Goal: Task Accomplishment & Management: Manage account settings

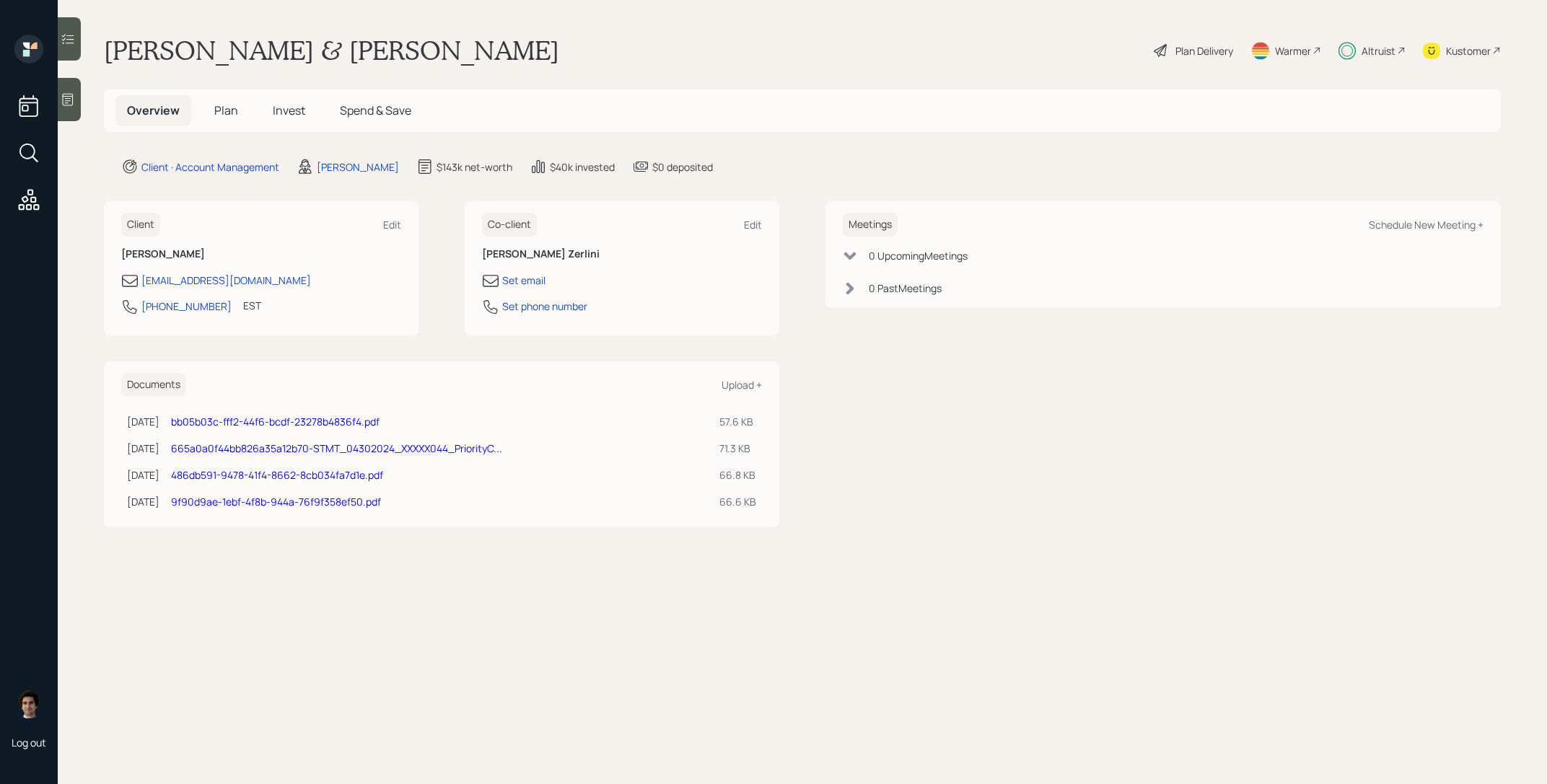
click at [220, 101] on h5 "Plan" at bounding box center [226, 111] width 47 height 31
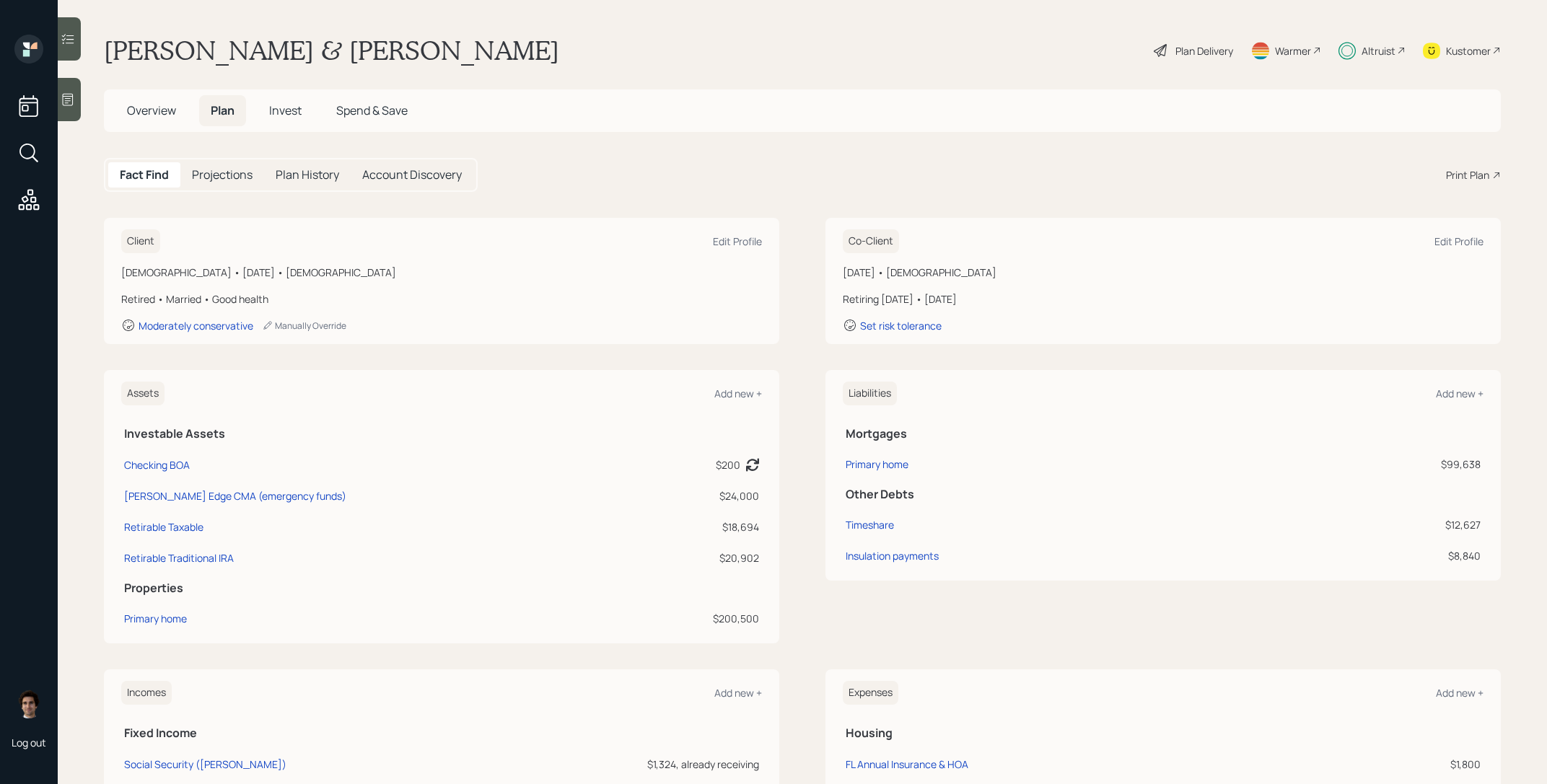
click at [1377, 57] on div "Altruist" at bounding box center [1378, 51] width 34 height 15
click at [856, 522] on div "Timeshare" at bounding box center [869, 525] width 48 height 15
select select "other"
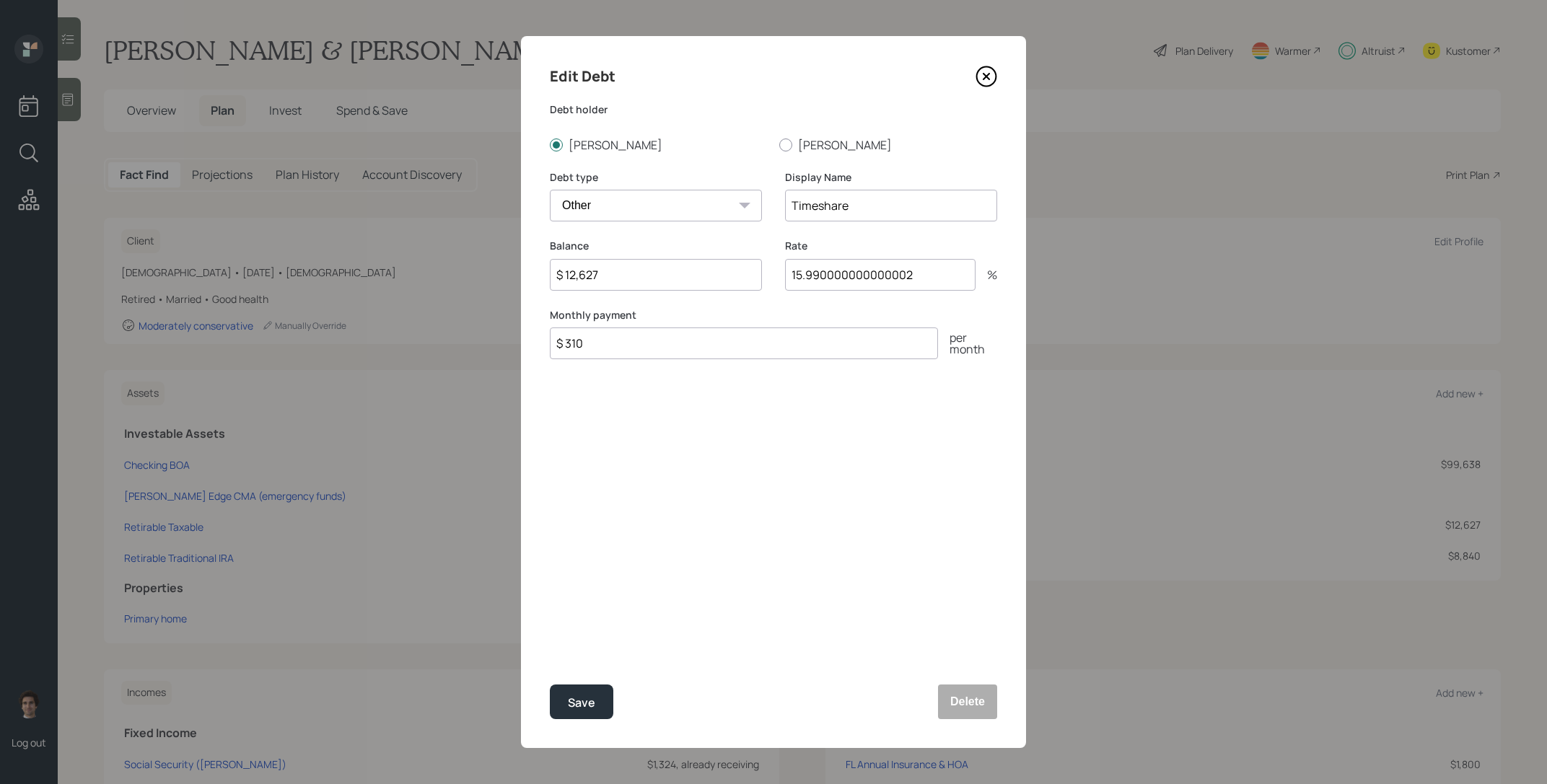
click at [999, 81] on div "Edit Debt Debt holder [PERSON_NAME] Debt type Car Credit Card Medical Student O…" at bounding box center [773, 392] width 505 height 711
click at [990, 81] on icon at bounding box center [986, 77] width 22 height 22
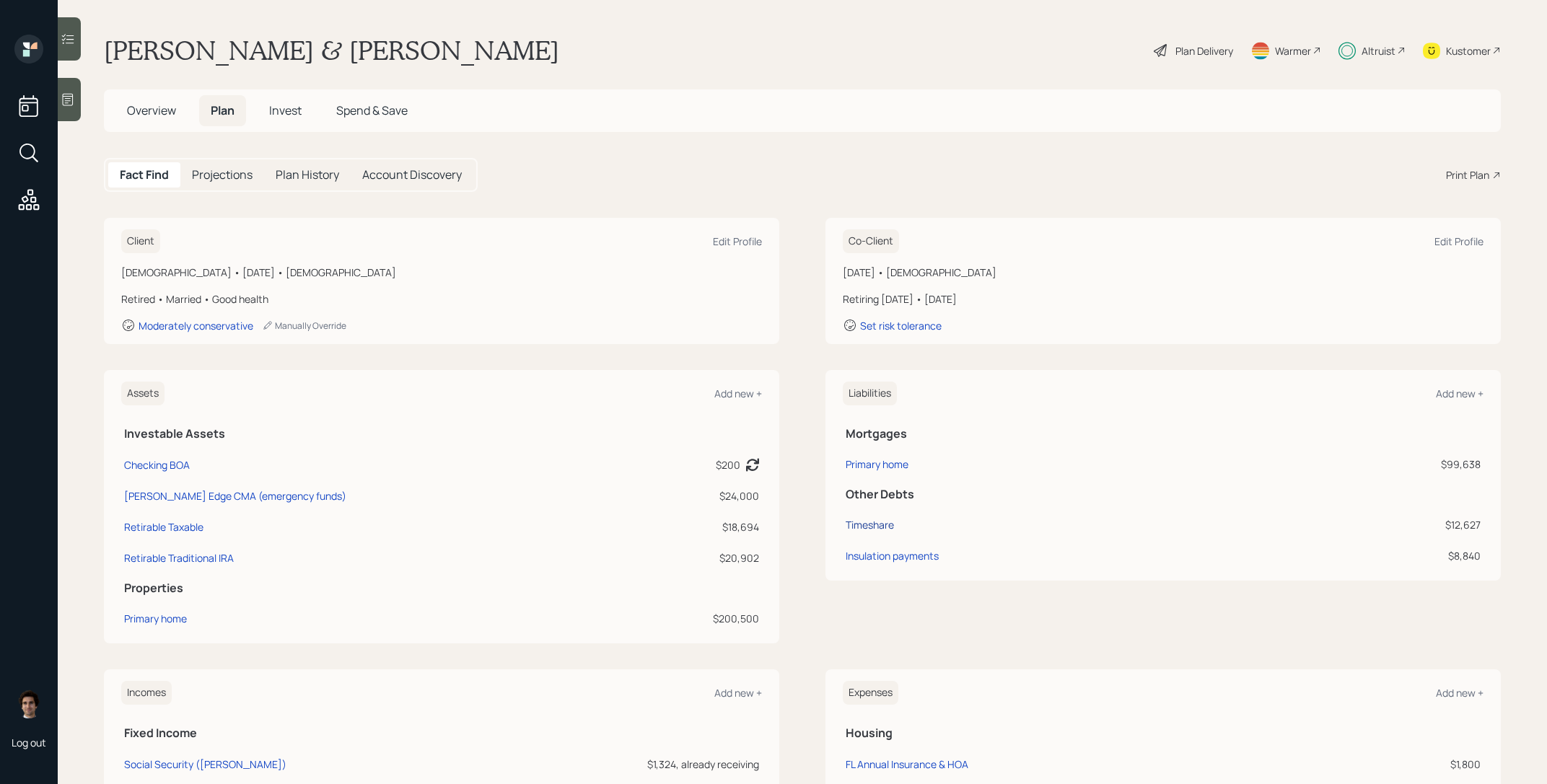
click at [867, 523] on div "Timeshare" at bounding box center [869, 525] width 48 height 15
select select "other"
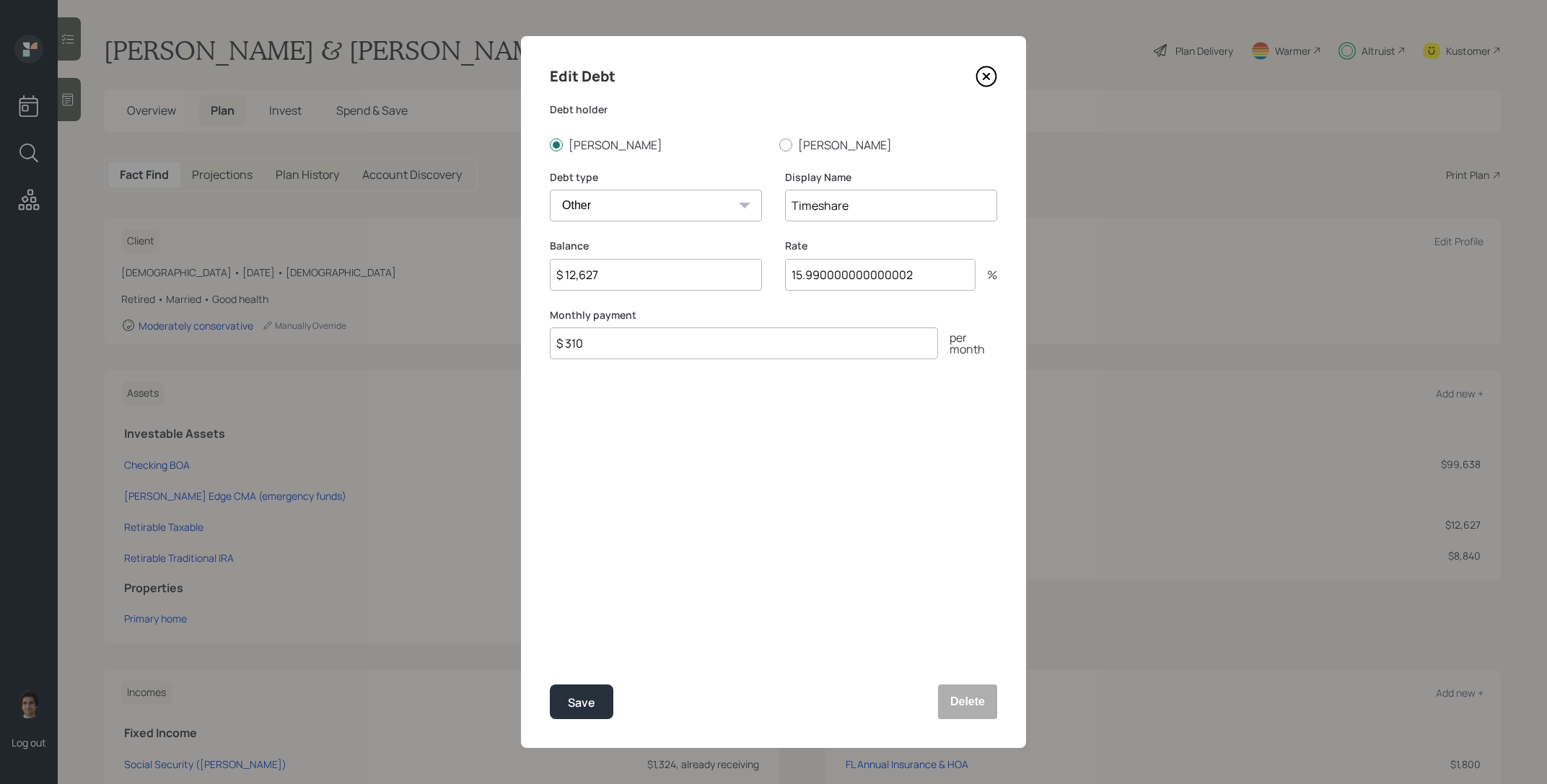
drag, startPoint x: 613, startPoint y: 346, endPoint x: 562, endPoint y: 361, distance: 53.2
click at [562, 361] on div "Edit Debt Debt holder [PERSON_NAME] Debt type Car Credit Card Medical Student O…" at bounding box center [773, 392] width 505 height 711
click at [993, 89] on div "Edit Debt Debt holder [PERSON_NAME] Debt type Car Credit Card Medical Student O…" at bounding box center [773, 392] width 505 height 711
click at [981, 83] on icon at bounding box center [986, 77] width 22 height 22
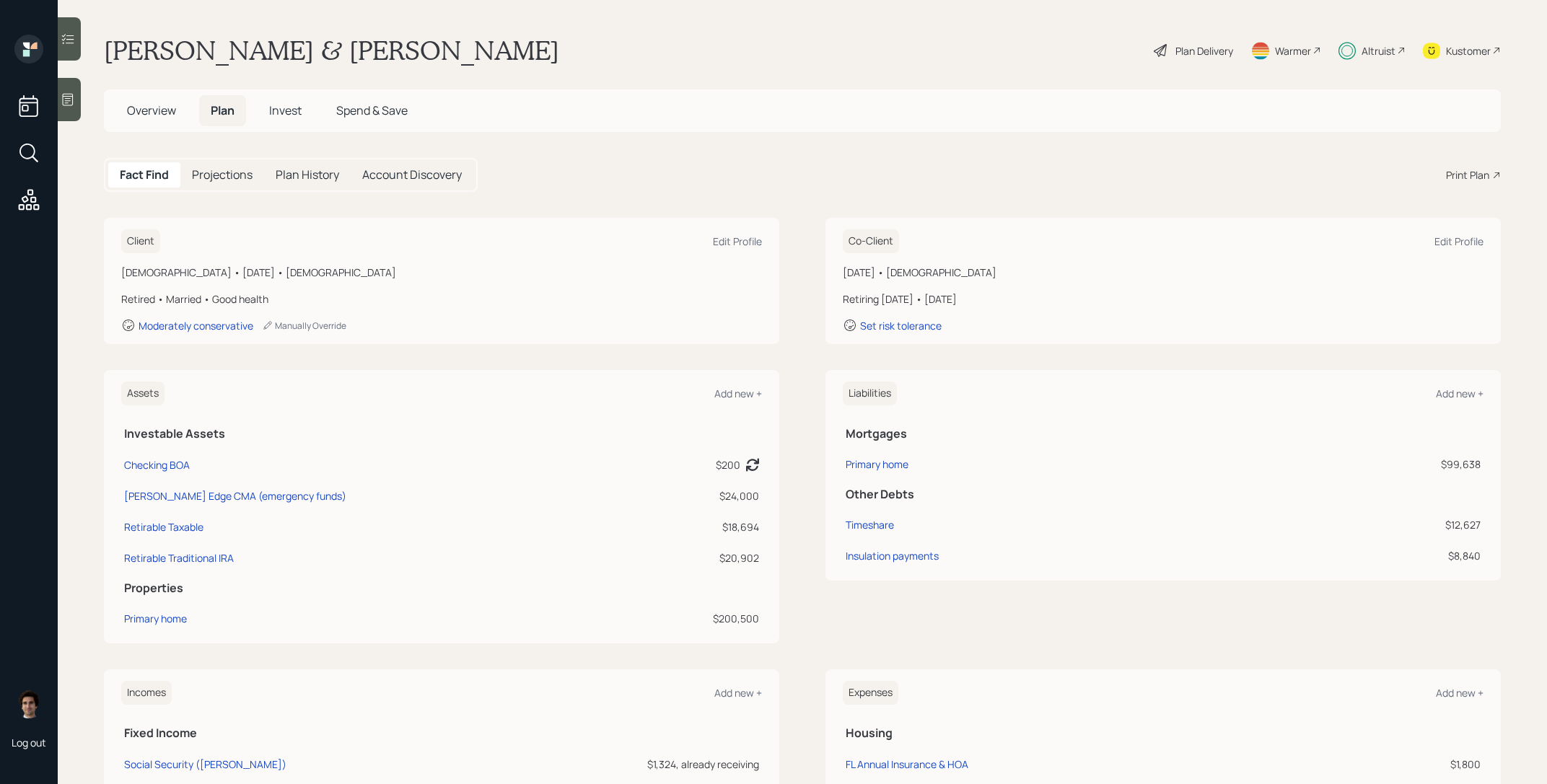
click at [1227, 55] on div "Plan Delivery" at bounding box center [1204, 51] width 58 height 15
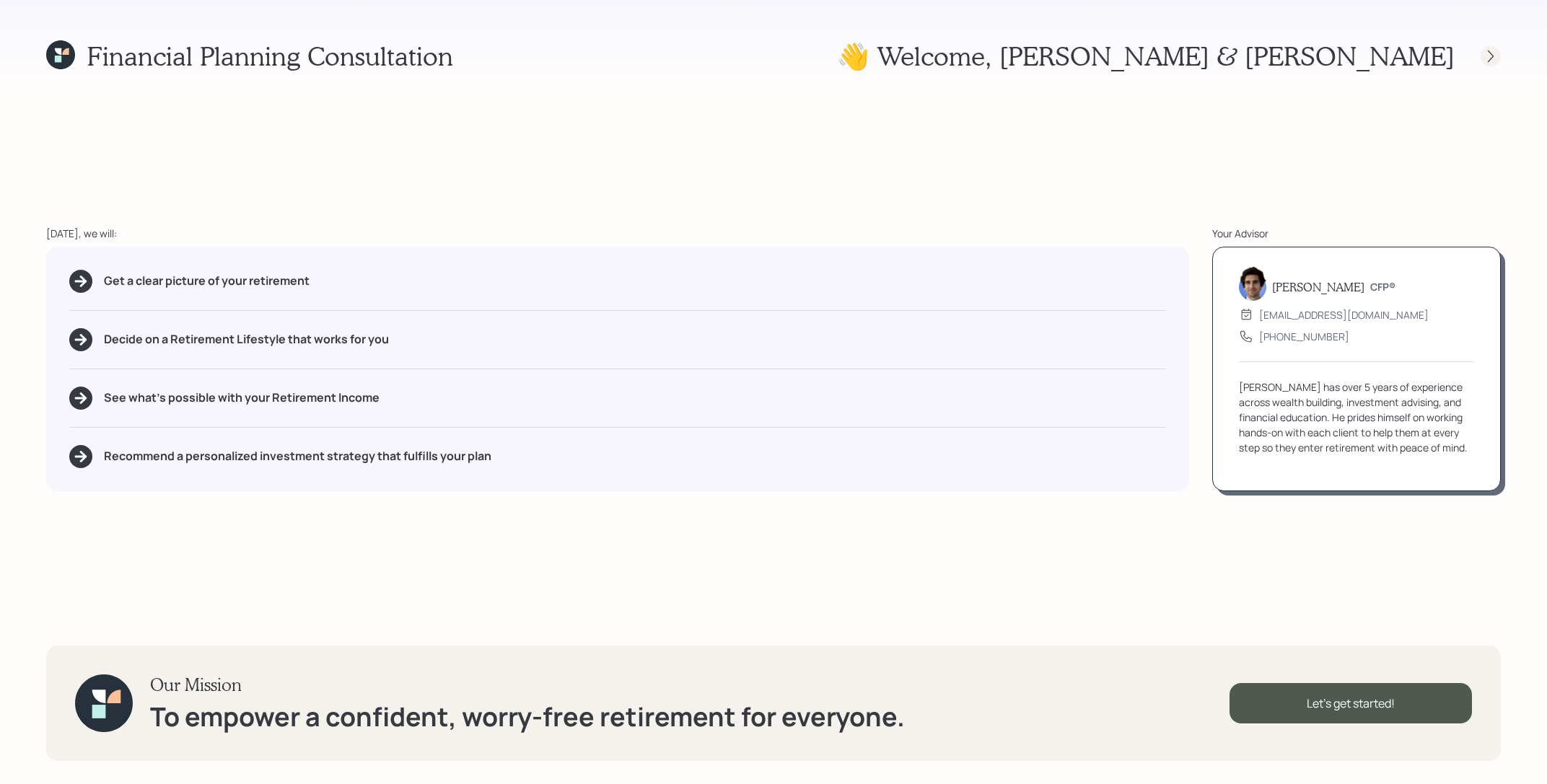
click at [1483, 58] on icon at bounding box center [1490, 56] width 15 height 15
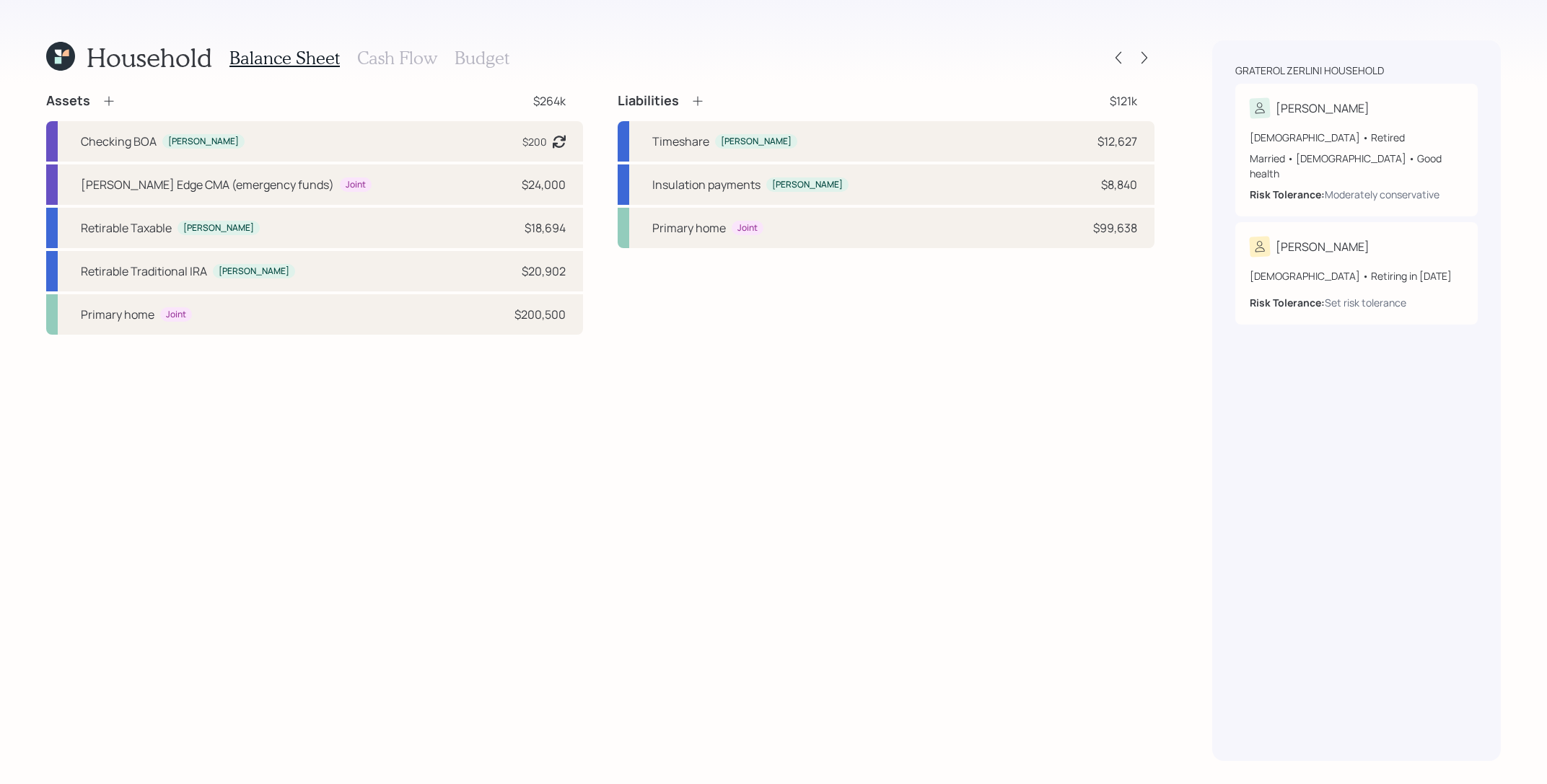
click at [1159, 63] on div "Household Balance Sheet Cash Flow Budget Assets $264k Checking BOA [PERSON_NAME…" at bounding box center [774, 392] width 1547 height 784
click at [1146, 63] on icon at bounding box center [1144, 57] width 15 height 15
